Goal: Information Seeking & Learning: Find specific fact

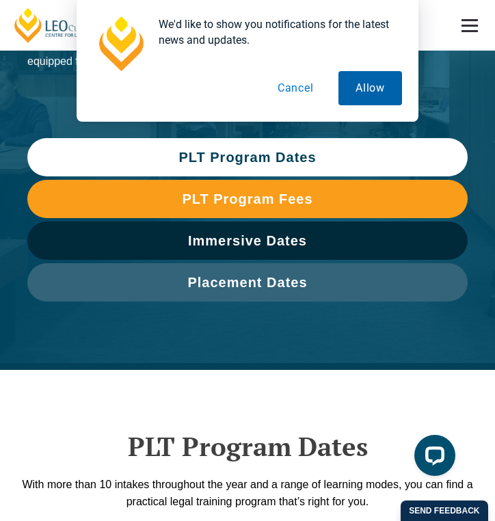
click at [346, 81] on button "Allow" at bounding box center [371, 88] width 64 height 34
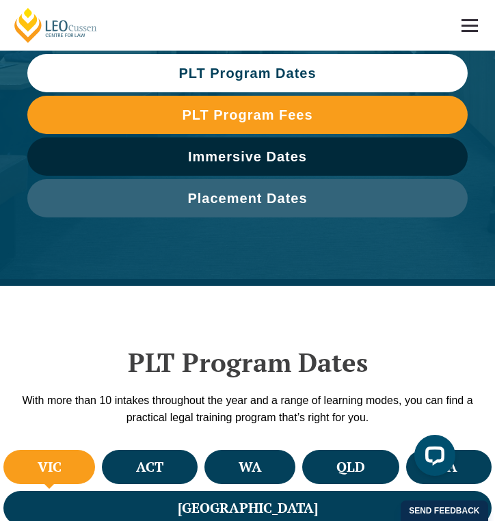
scroll to position [185, 0]
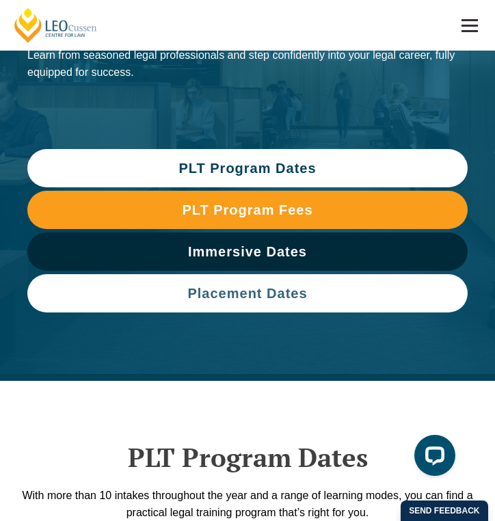
click at [276, 289] on span "Placement Dates" at bounding box center [247, 294] width 120 height 14
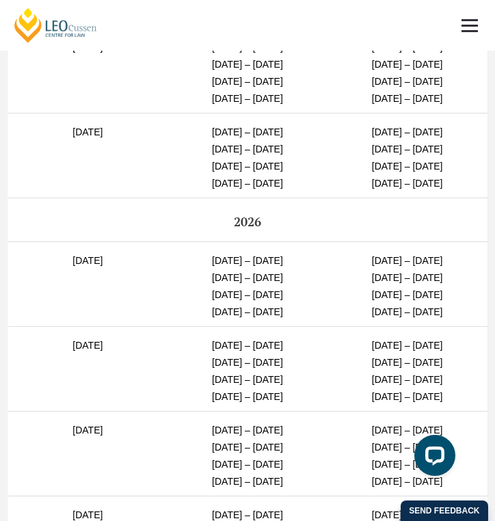
scroll to position [5265, 0]
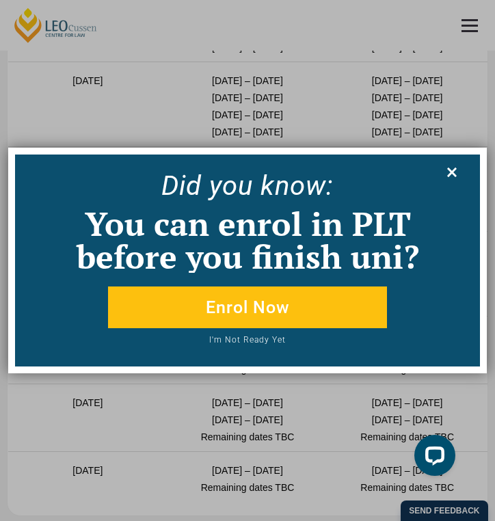
click at [451, 172] on icon at bounding box center [452, 173] width 10 height 10
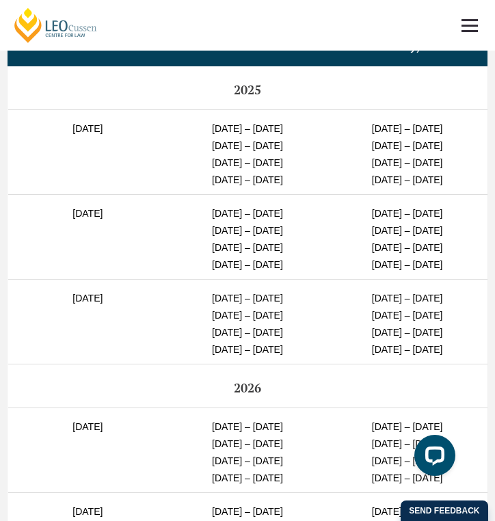
scroll to position [4835, 0]
drag, startPoint x: 356, startPoint y: 231, endPoint x: 456, endPoint y: 228, distance: 99.2
click at [456, 194] on td "[DATE] – [DATE] [DATE] – [DATE] [DATE] – [DATE] [DATE] – [DATE]" at bounding box center [408, 151] width 160 height 85
click at [466, 194] on td "[DATE] – [DATE] [DATE] – [DATE] [DATE] – [DATE] [DATE] – [DATE]" at bounding box center [408, 151] width 160 height 85
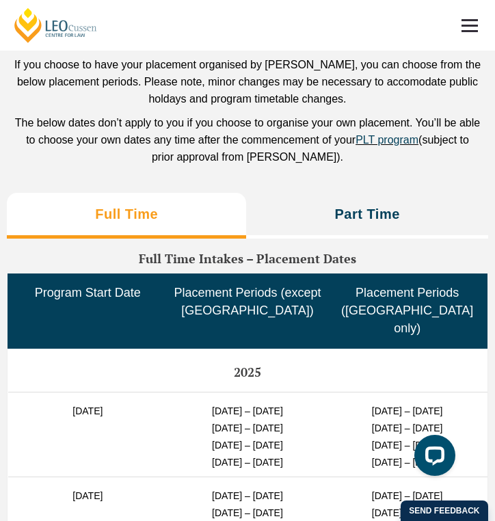
scroll to position [4554, 0]
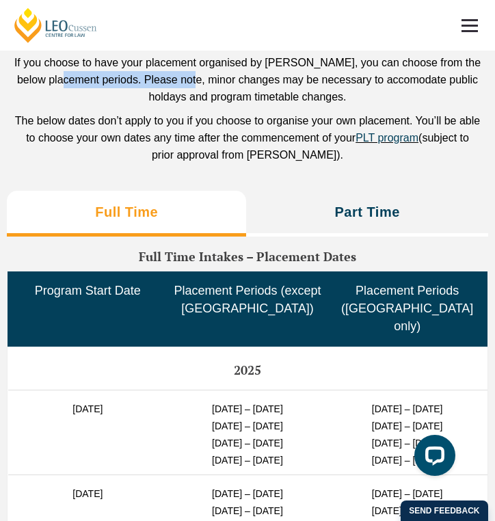
drag, startPoint x: 66, startPoint y: 192, endPoint x: 192, endPoint y: 195, distance: 125.9
click at [193, 105] on p "If you choose to have your placement organised by [PERSON_NAME], you can choose…" at bounding box center [248, 79] width 468 height 51
click at [192, 105] on p "If you choose to have your placement organised by [PERSON_NAME], you can choose…" at bounding box center [248, 79] width 468 height 51
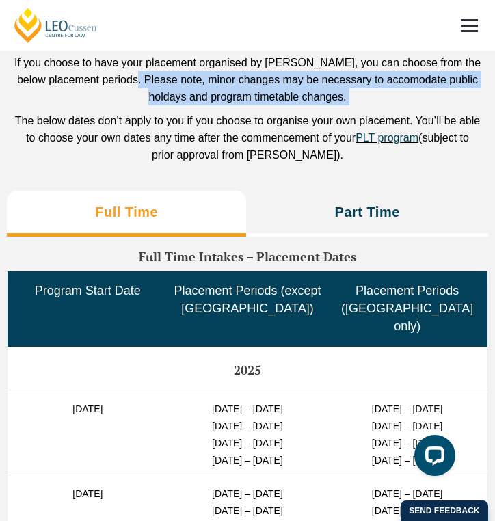
drag, startPoint x: 136, startPoint y: 200, endPoint x: 272, endPoint y: 227, distance: 138.7
click at [272, 105] on p "If you choose to have your placement organised by [PERSON_NAME], you can choose…" at bounding box center [248, 79] width 468 height 51
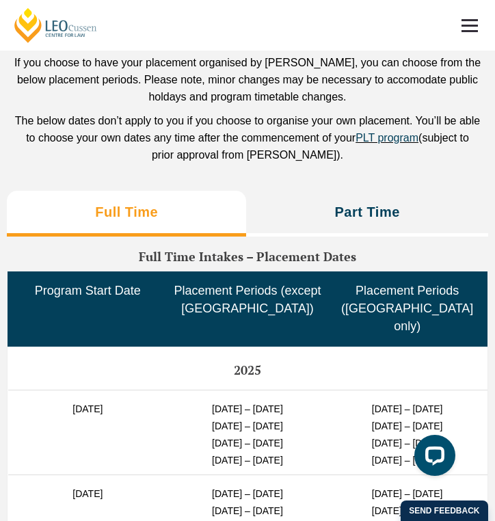
click at [275, 163] on div "If you choose to have your placement organised by [PERSON_NAME], you can choose…" at bounding box center [248, 108] width 468 height 109
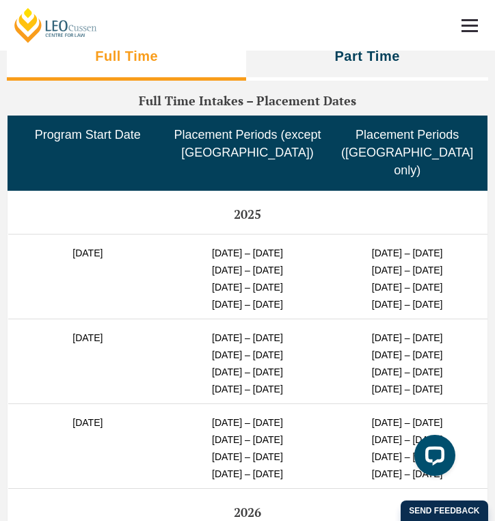
scroll to position [4722, 0]
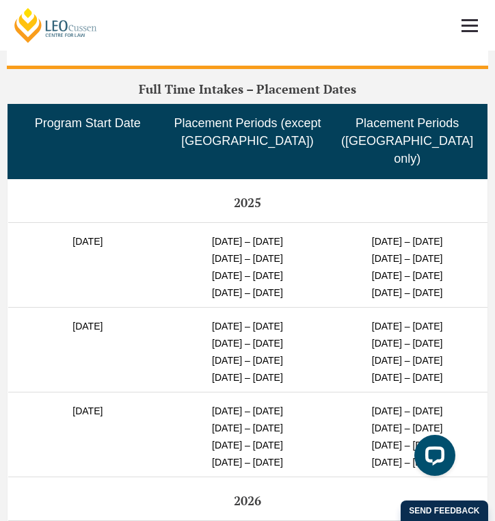
click at [328, 69] on li "Part Time" at bounding box center [367, 46] width 242 height 46
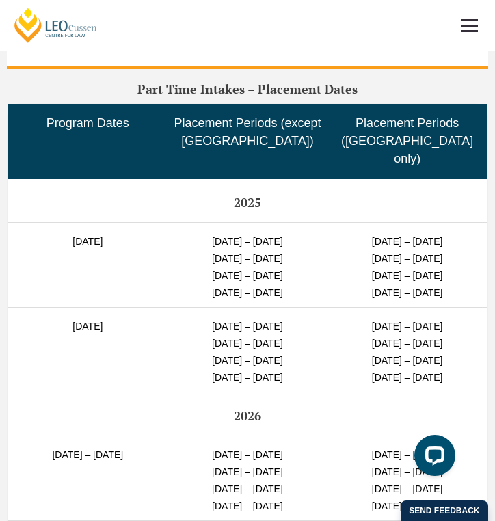
click at [180, 69] on li "Full Time" at bounding box center [126, 46] width 239 height 46
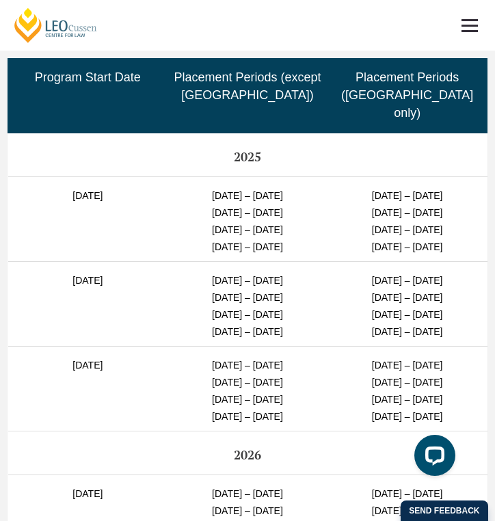
scroll to position [4772, 0]
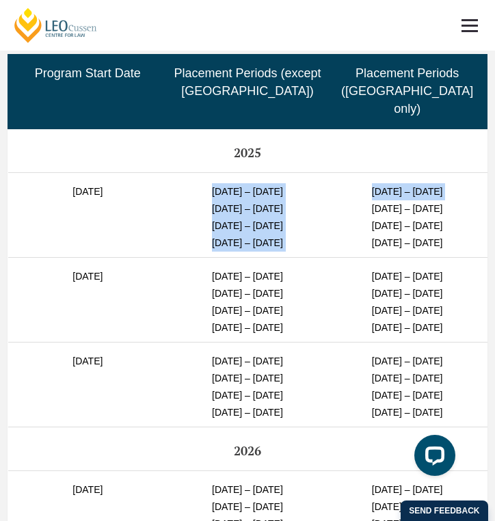
drag, startPoint x: 200, startPoint y: 294, endPoint x: 332, endPoint y: 300, distance: 132.2
click at [331, 257] on tr "[DATE] [DATE] – [DATE] [DATE] – [DATE] [DATE] – [DATE] [DATE] – [DATE] [DATE] –…" at bounding box center [247, 214] width 479 height 85
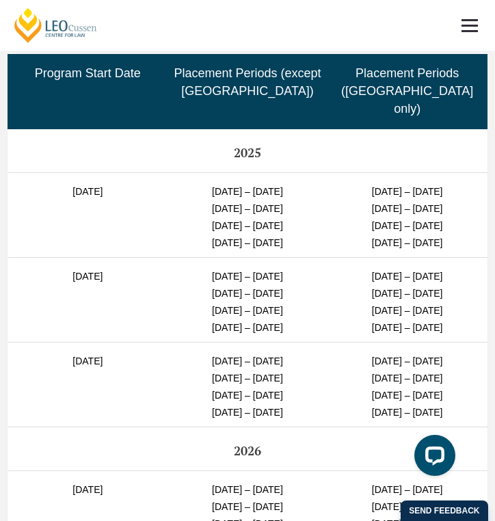
click at [282, 257] on td "[DATE] – [DATE] [DATE] – [DATE] [DATE] – [DATE] [DATE] – [DATE]" at bounding box center [248, 214] width 160 height 85
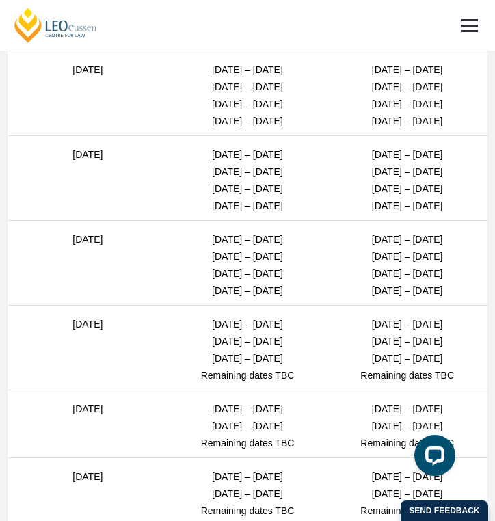
scroll to position [4234, 0]
